Goal: Transaction & Acquisition: Purchase product/service

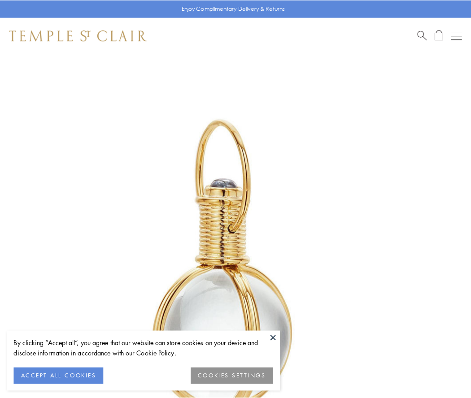
scroll to position [234, 0]
